Goal: Navigation & Orientation: Find specific page/section

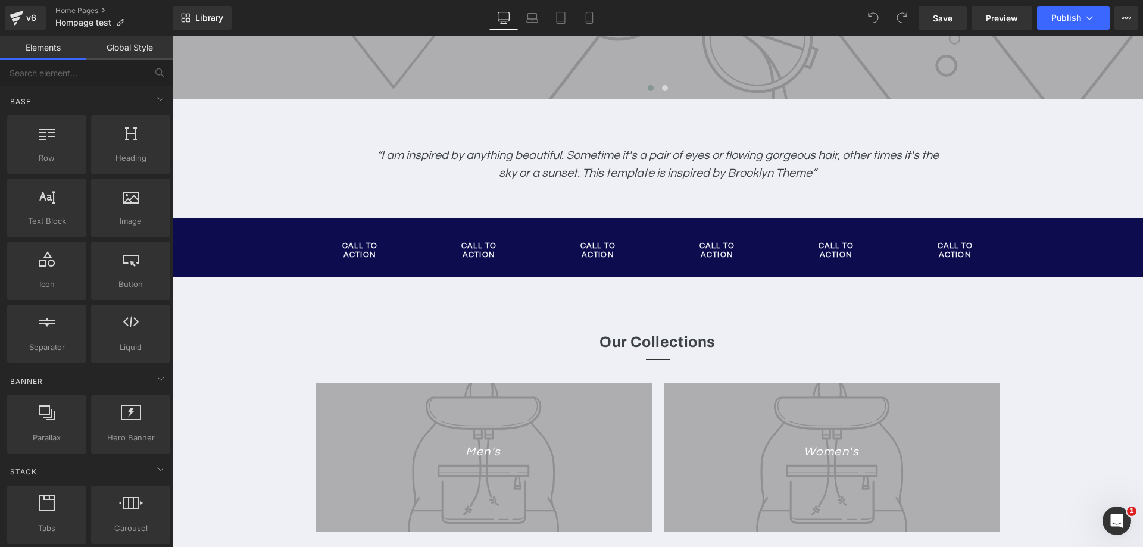
scroll to position [536, 0]
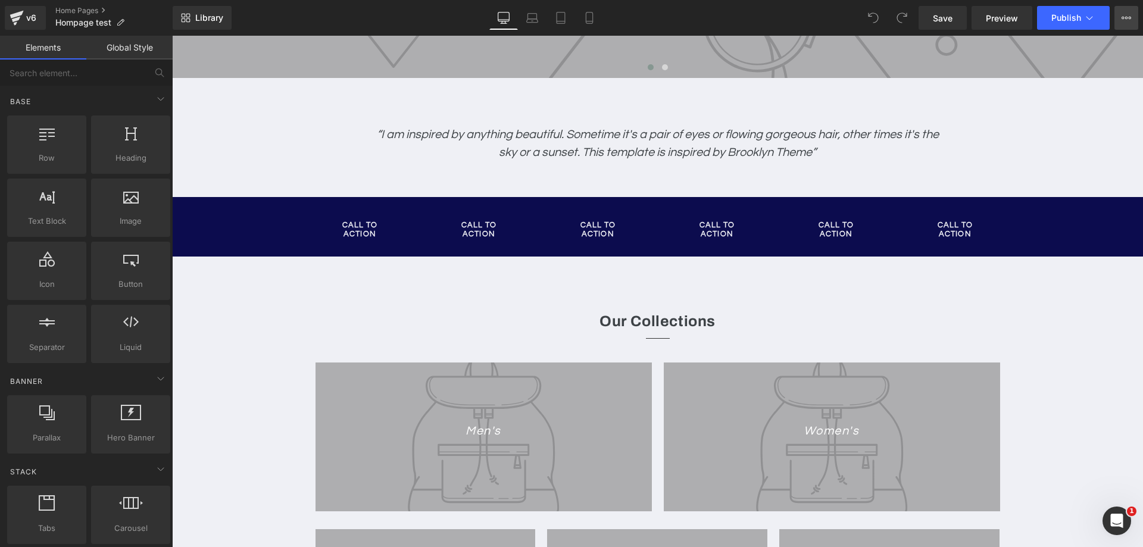
click at [1113, 25] on div "Save Preview Publish Scheduled View Live Page View with current Template Save T…" at bounding box center [1028, 18] width 229 height 24
click at [1117, 25] on button "View Live Page View with current Template Save Template to Library Schedule Pub…" at bounding box center [1127, 18] width 24 height 24
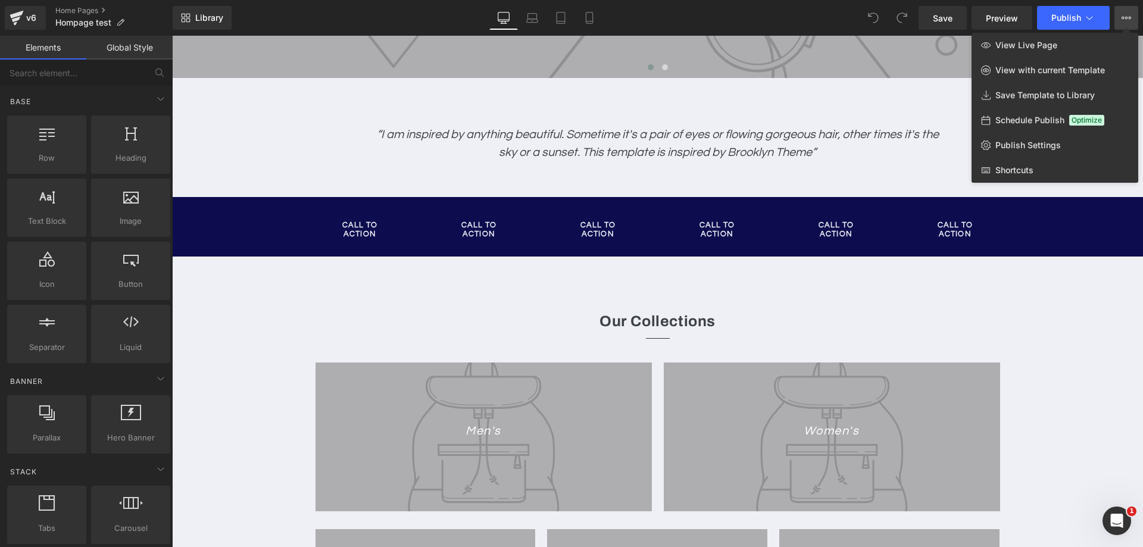
click at [273, 302] on div at bounding box center [657, 291] width 971 height 511
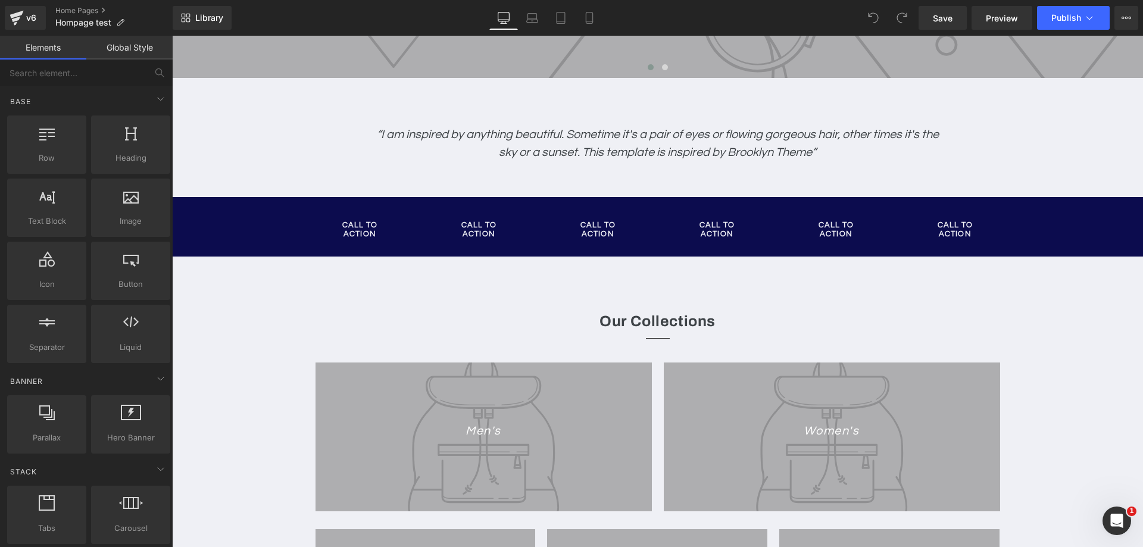
click at [580, 336] on div at bounding box center [658, 338] width 697 height 13
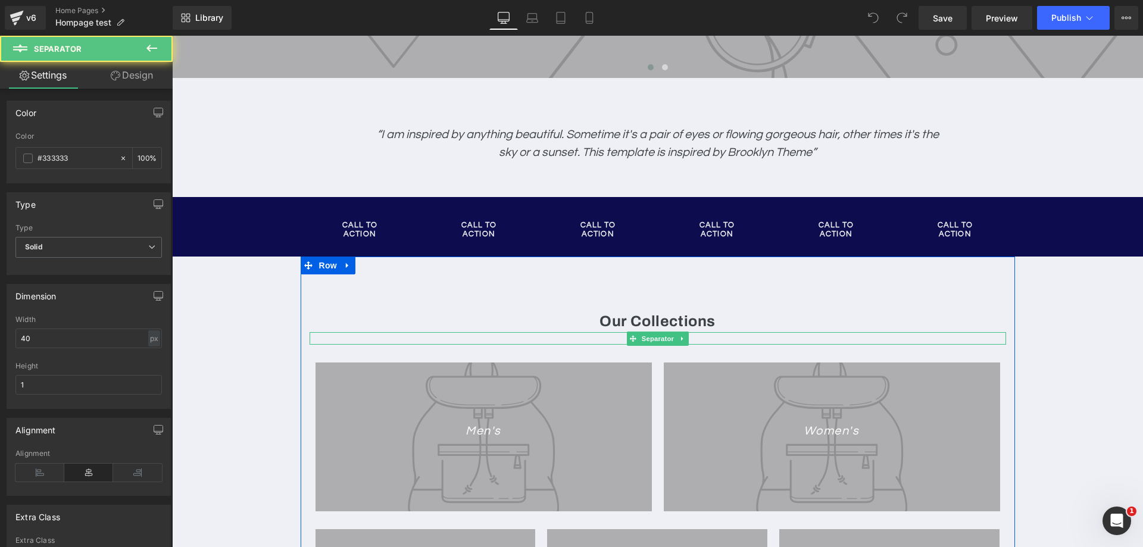
click at [423, 429] on p "Men's" at bounding box center [484, 431] width 336 height 18
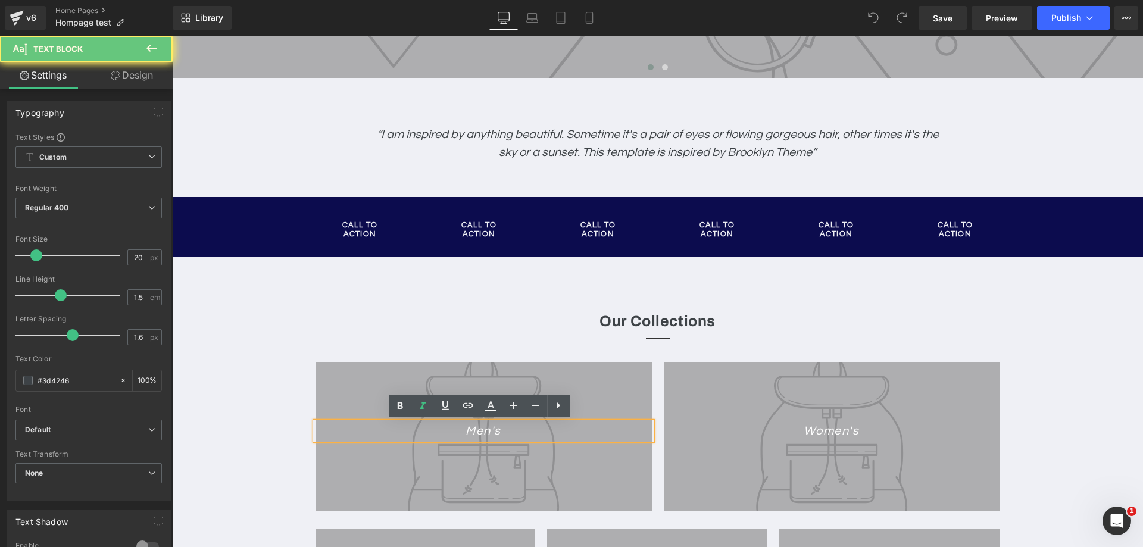
click at [368, 283] on div "Our Collections Heading Separator Men's Text Block Hero Banner Women's Text Blo…" at bounding box center [658, 495] width 714 height 476
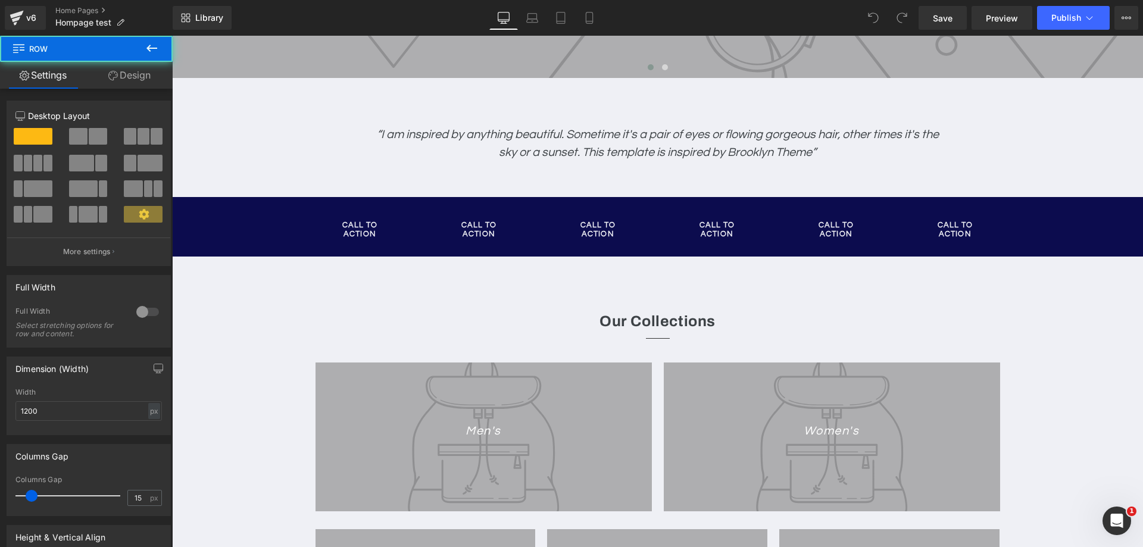
click at [325, 282] on div "Our Collections Heading Separator Men's Text Block Hero Banner Women's Text Blo…" at bounding box center [658, 495] width 714 height 476
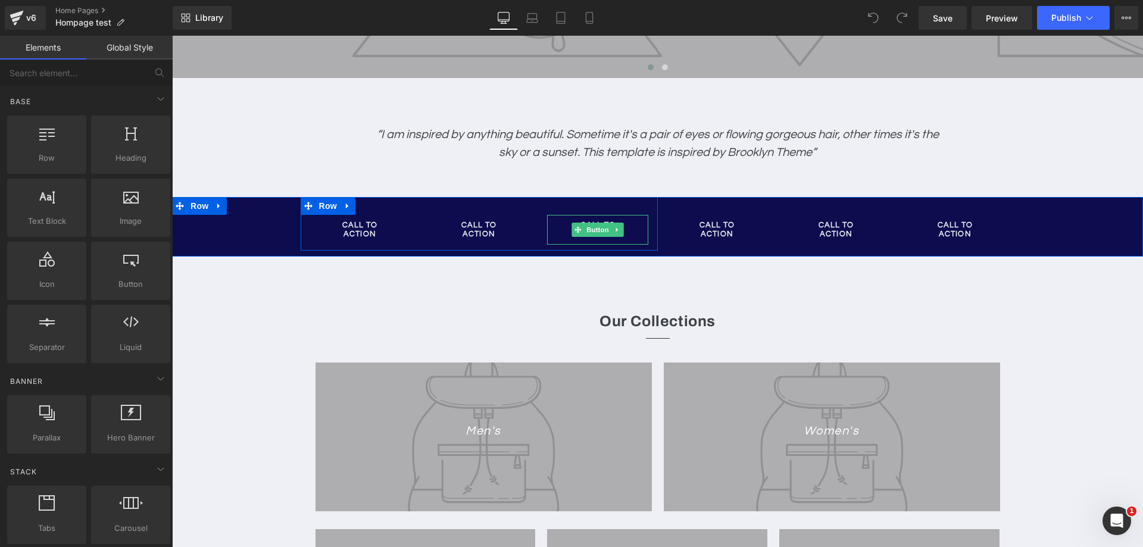
click at [558, 233] on link "Call To Action" at bounding box center [597, 229] width 101 height 29
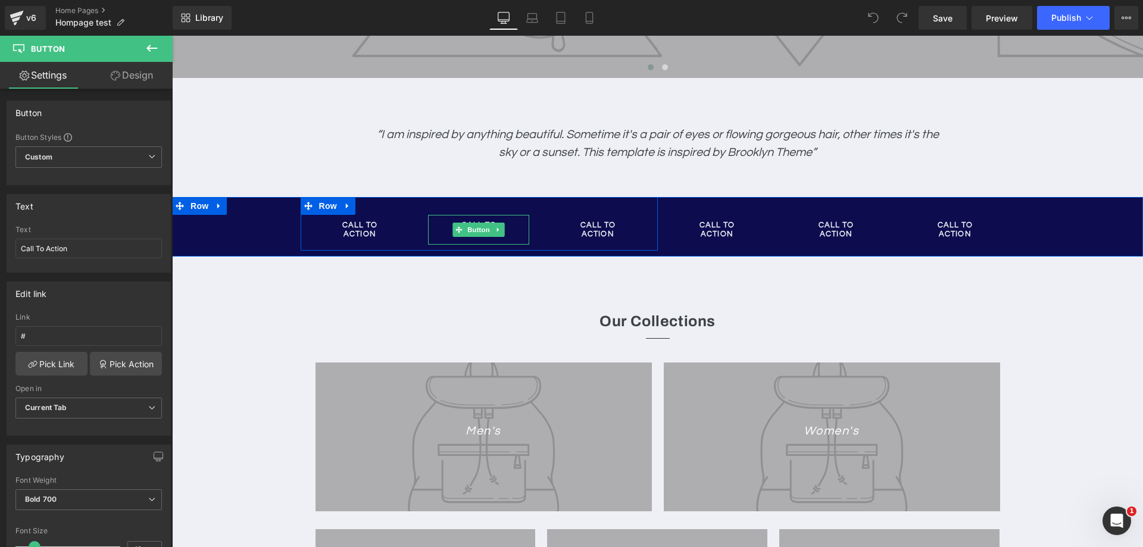
click at [510, 234] on link "Call To Action" at bounding box center [478, 229] width 101 height 29
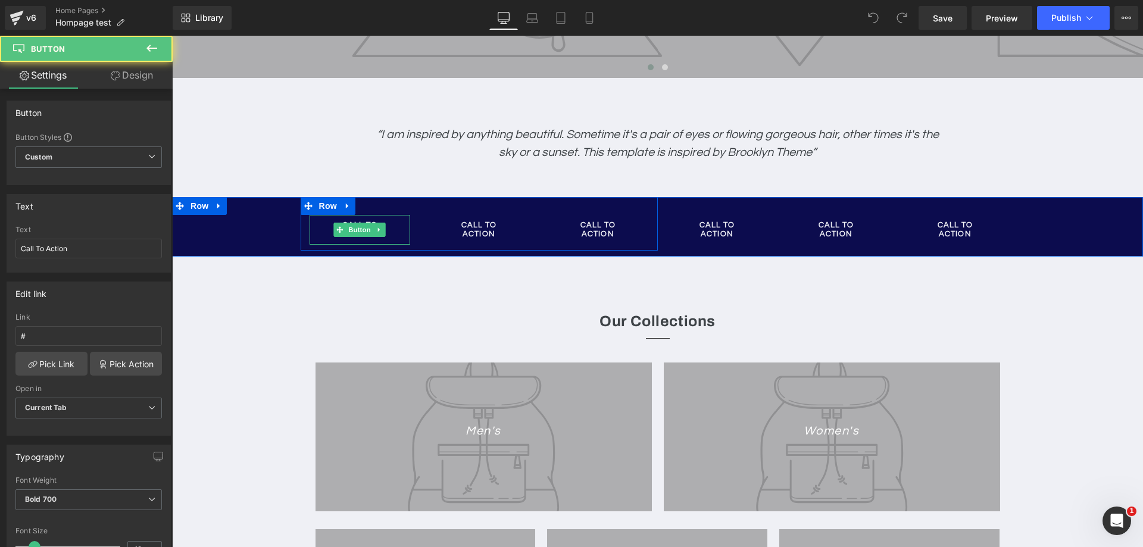
click at [396, 237] on link "Call To Action" at bounding box center [360, 229] width 101 height 29
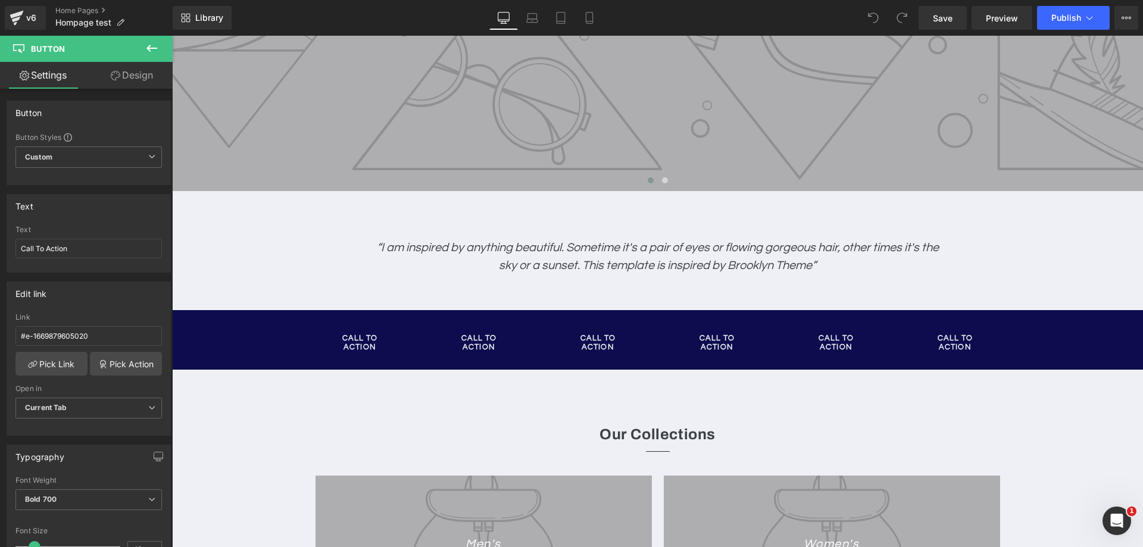
scroll to position [315, 0]
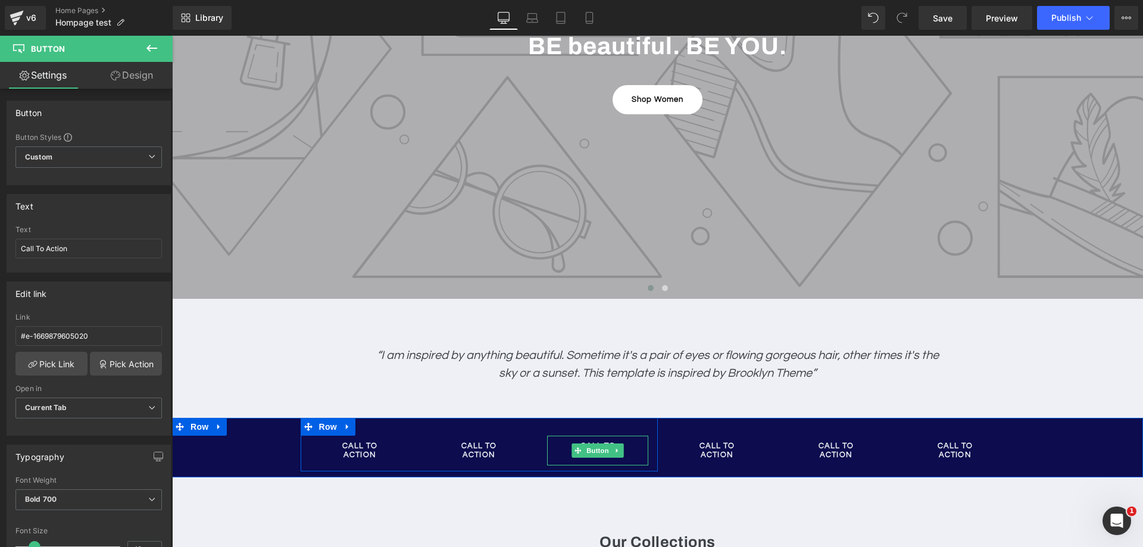
click at [585, 449] on span "Button" at bounding box center [598, 451] width 27 height 14
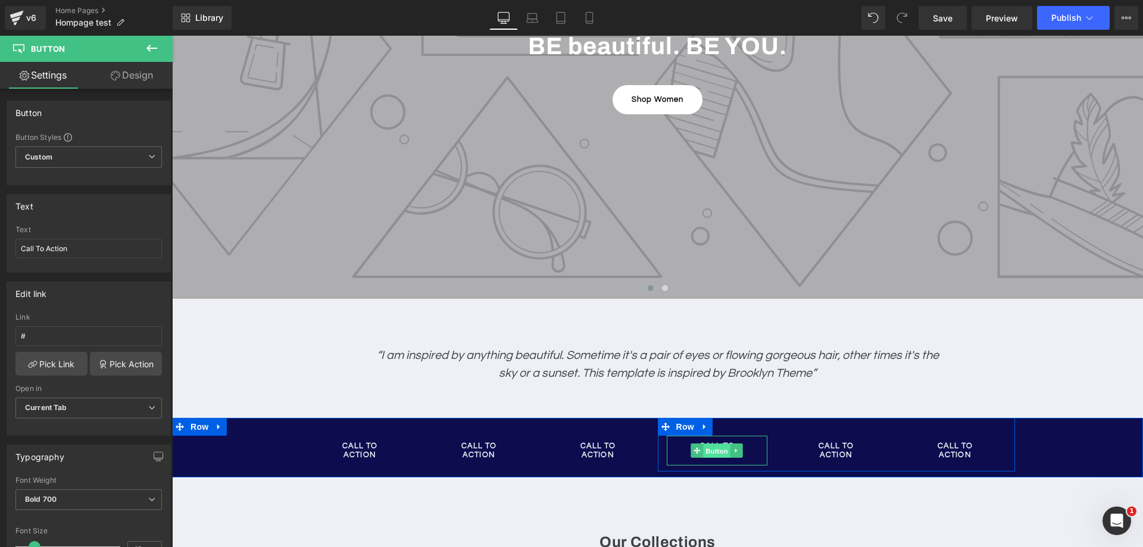
click at [710, 448] on span "Button" at bounding box center [717, 451] width 27 height 14
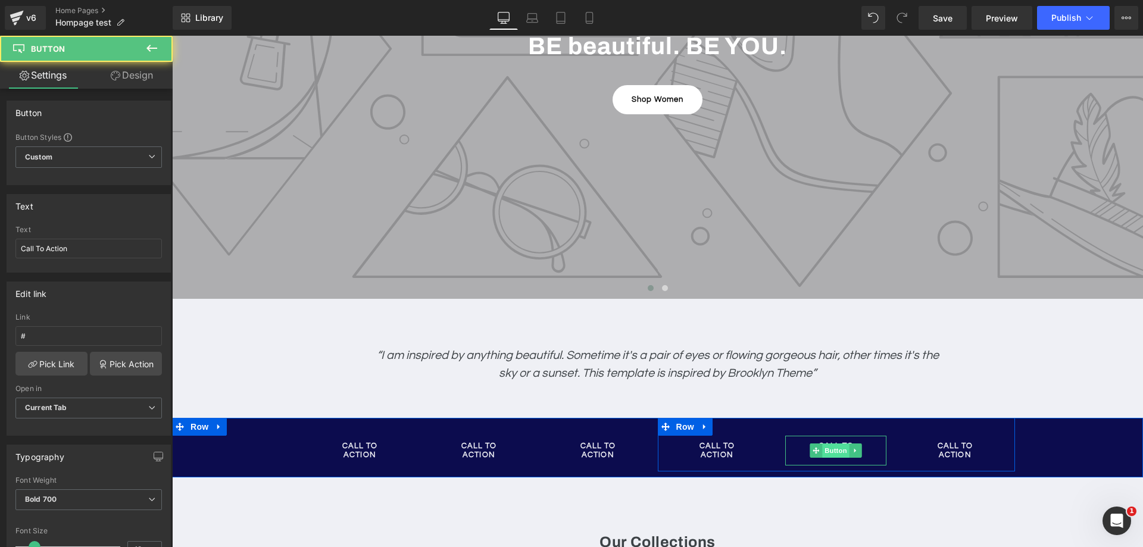
click at [842, 447] on span "Button" at bounding box center [836, 451] width 27 height 14
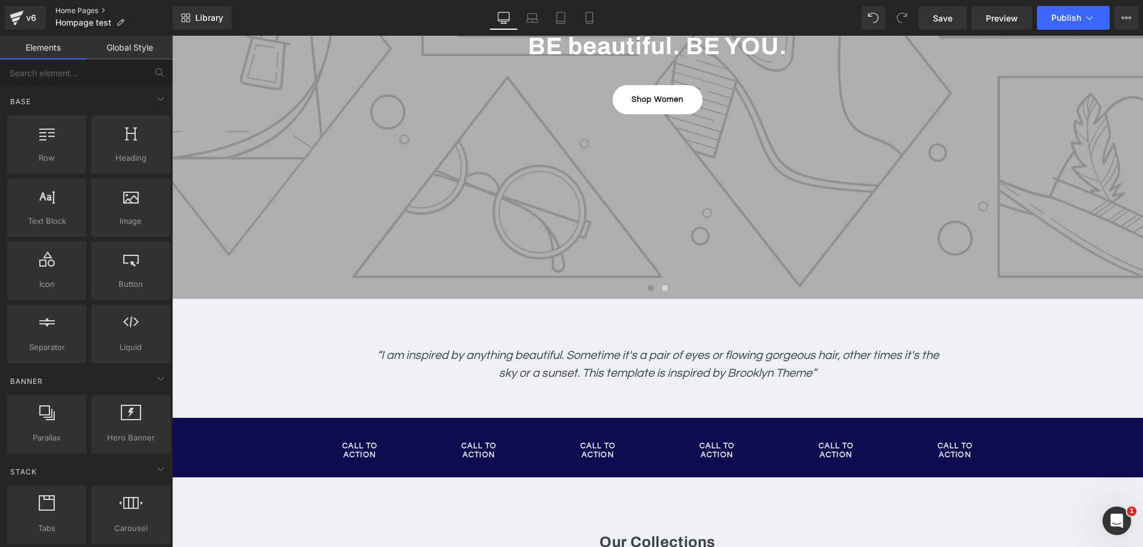
click at [71, 11] on link "Home Pages" at bounding box center [113, 11] width 117 height 10
